Goal: Navigation & Orientation: Find specific page/section

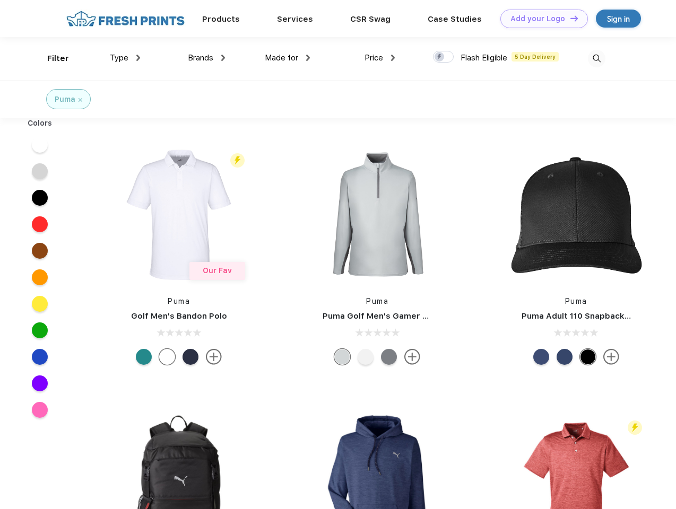
scroll to position [1, 0]
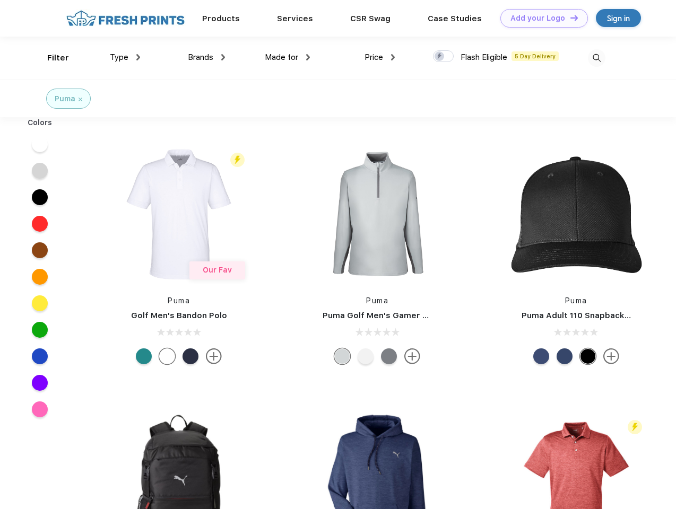
click at [540, 18] on link "Add your Logo Design Tool" at bounding box center [543, 18] width 87 height 19
click at [0, 0] on div "Design Tool" at bounding box center [0, 0] width 0 height 0
click at [569, 17] on link "Add your Logo Design Tool" at bounding box center [543, 18] width 87 height 19
click at [51, 58] on div "Filter" at bounding box center [58, 58] width 22 height 12
click at [125, 57] on span "Type" at bounding box center [119, 57] width 19 height 10
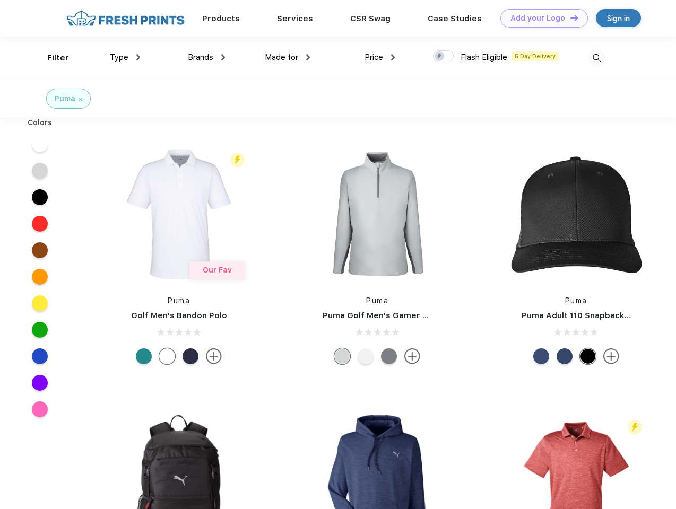
click at [206, 57] on span "Brands" at bounding box center [200, 57] width 25 height 10
click at [287, 57] on span "Made for" at bounding box center [281, 57] width 33 height 10
click at [380, 57] on span "Price" at bounding box center [373, 57] width 19 height 10
click at [443, 57] on div at bounding box center [443, 56] width 21 height 12
click at [440, 57] on input "checkbox" at bounding box center [436, 53] width 7 height 7
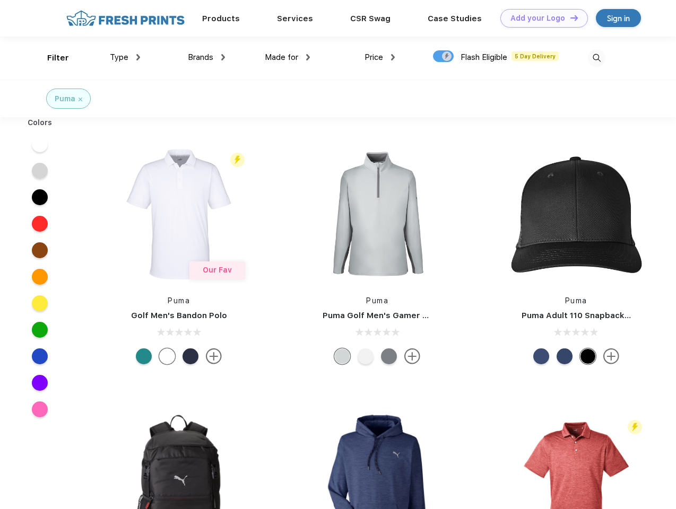
click at [596, 58] on img at bounding box center [595, 57] width 17 height 17
